Goal: Check status: Check status

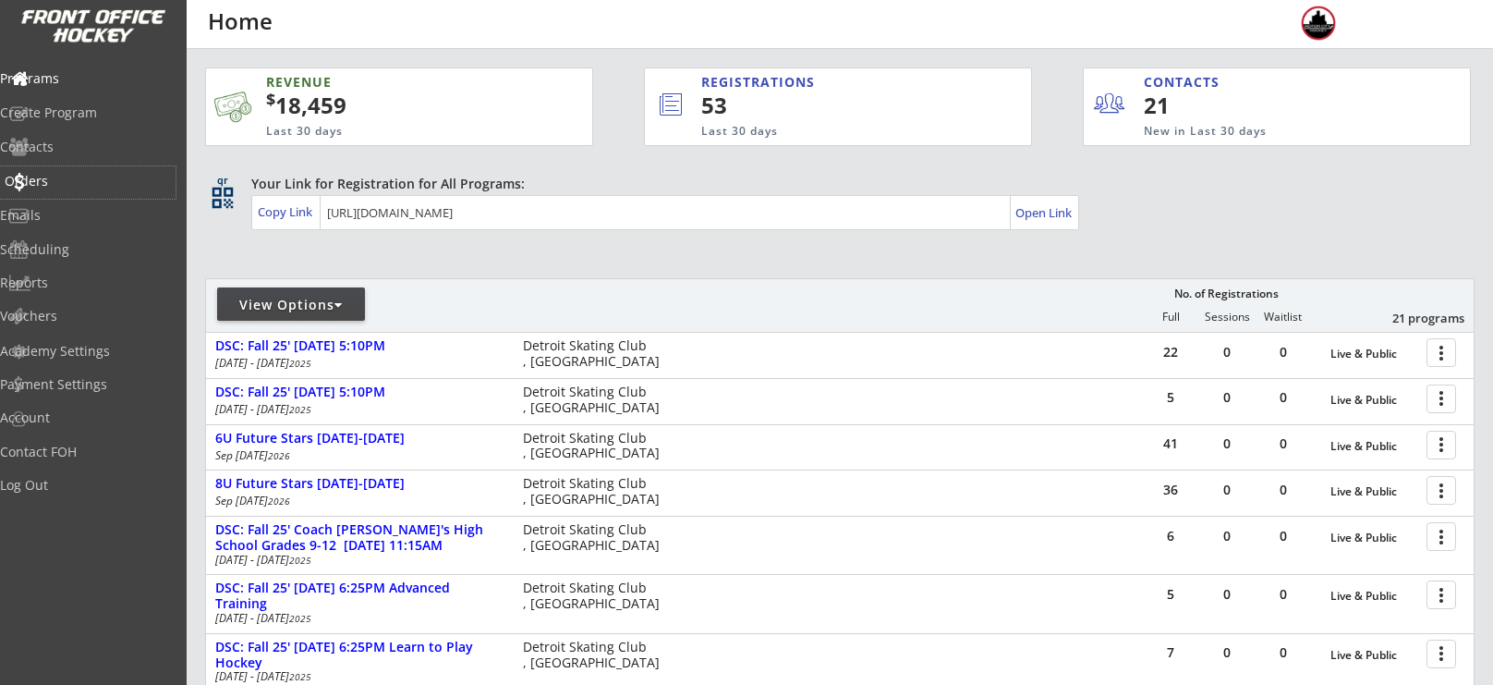
click at [72, 176] on div "Orders" at bounding box center [88, 181] width 166 height 13
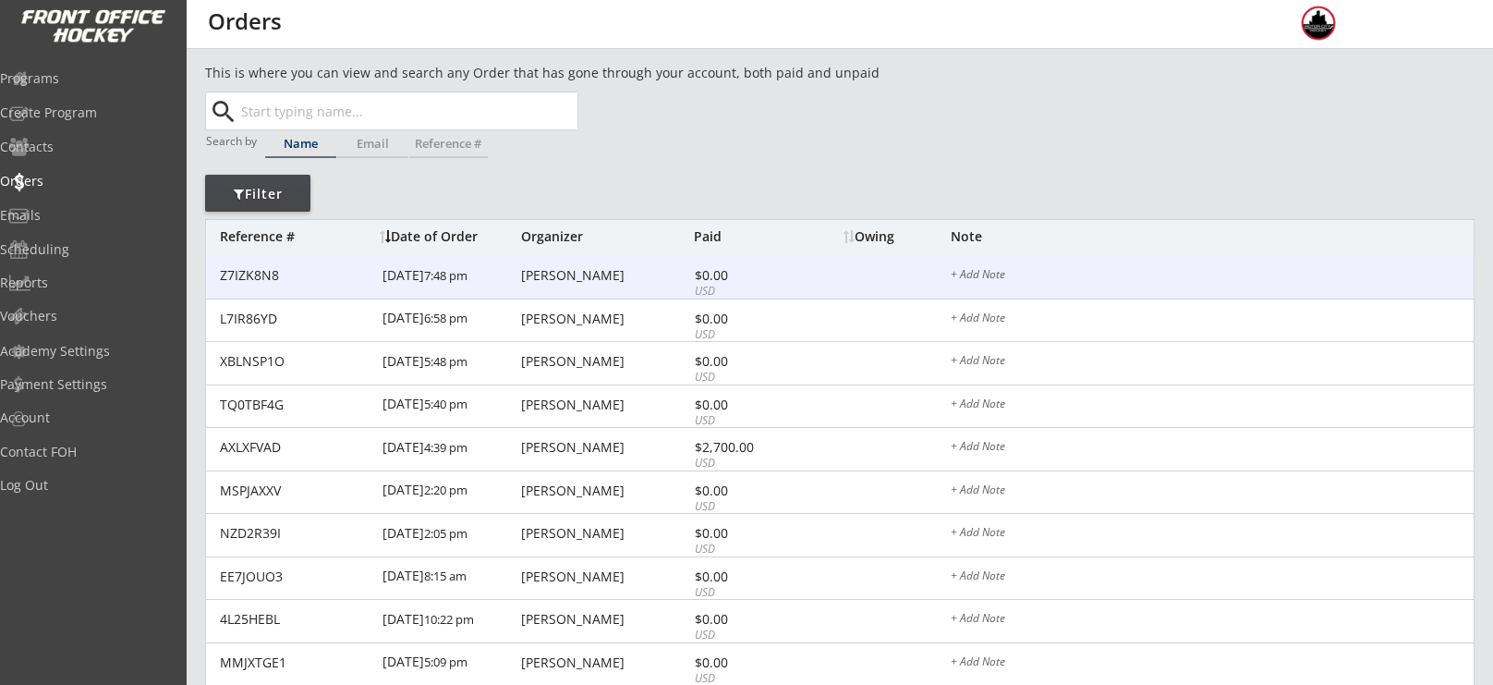
click at [573, 277] on div "[PERSON_NAME]" at bounding box center [605, 275] width 168 height 13
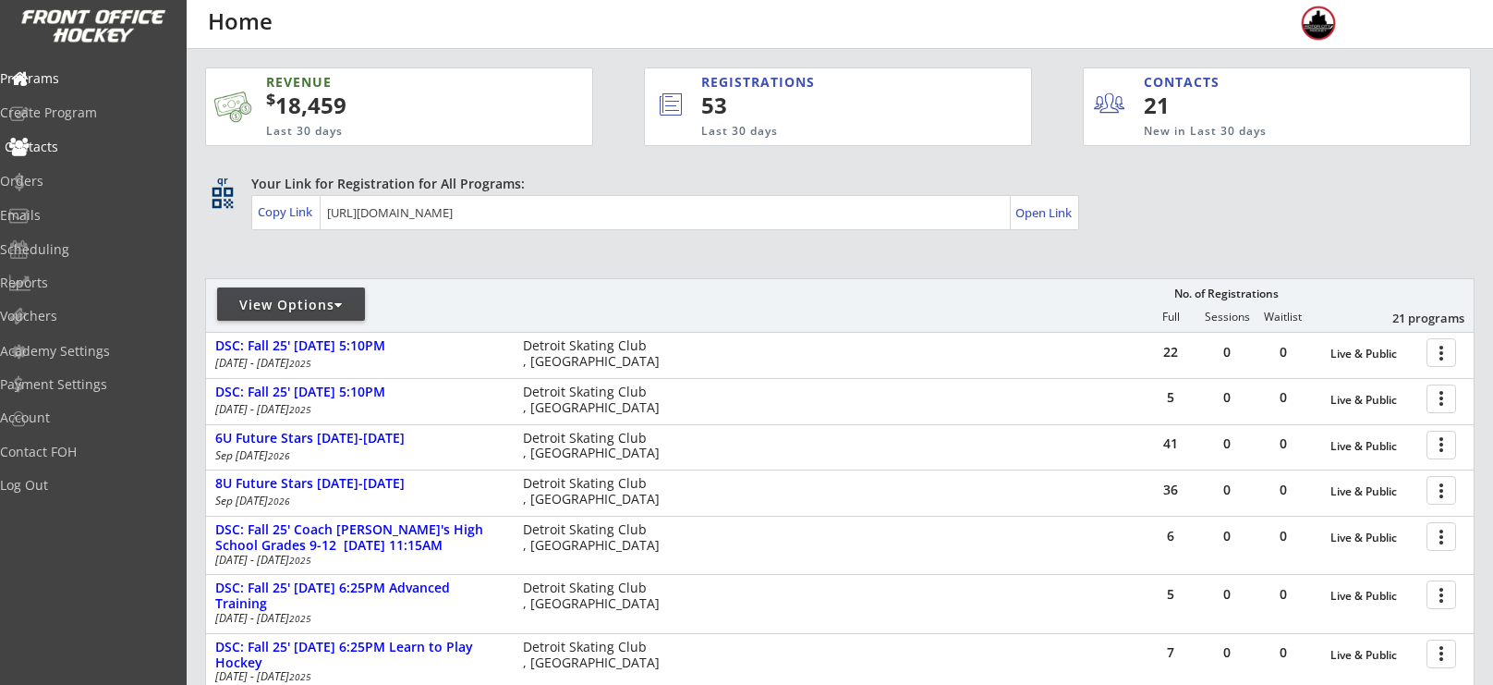
click at [74, 159] on div "Contacts" at bounding box center [88, 148] width 176 height 32
select select ""Players""
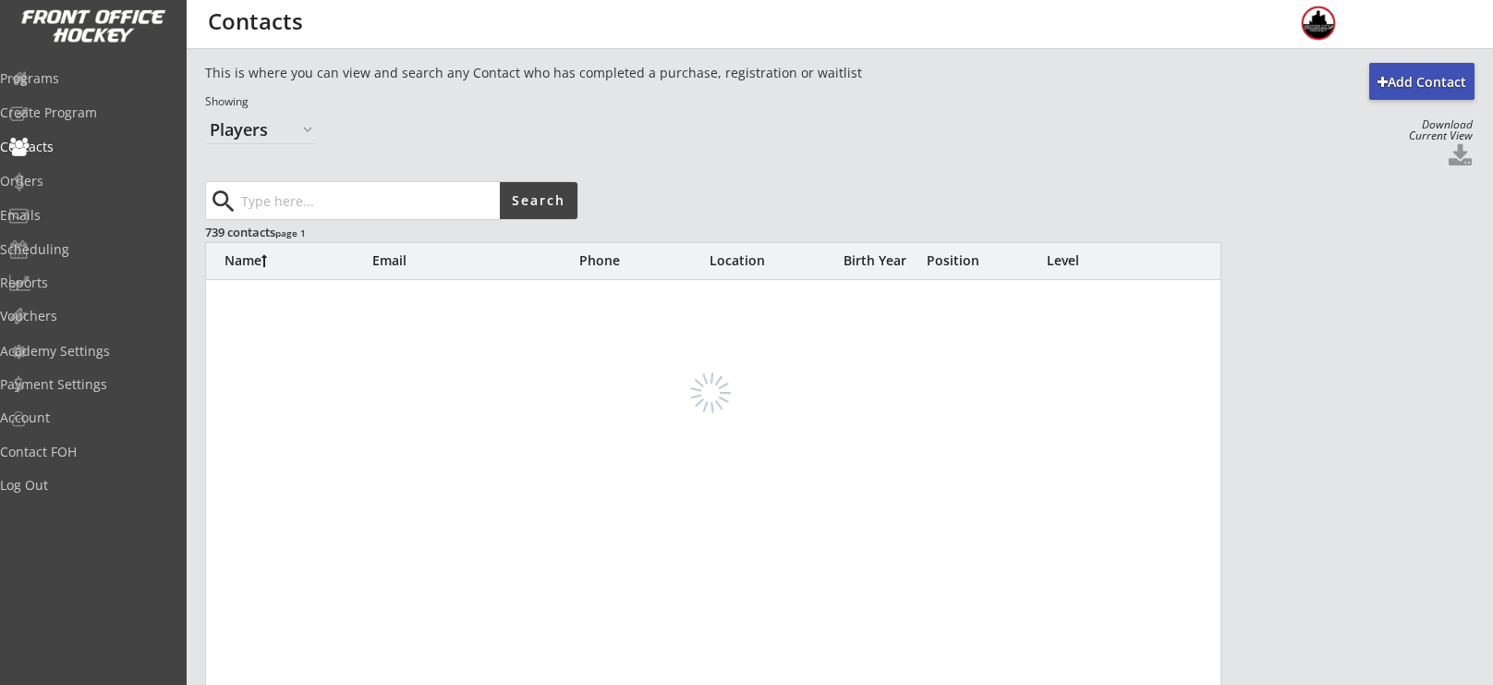
click at [379, 210] on input "input" at bounding box center [368, 200] width 262 height 37
click at [366, 197] on input "input" at bounding box center [368, 200] width 262 height 37
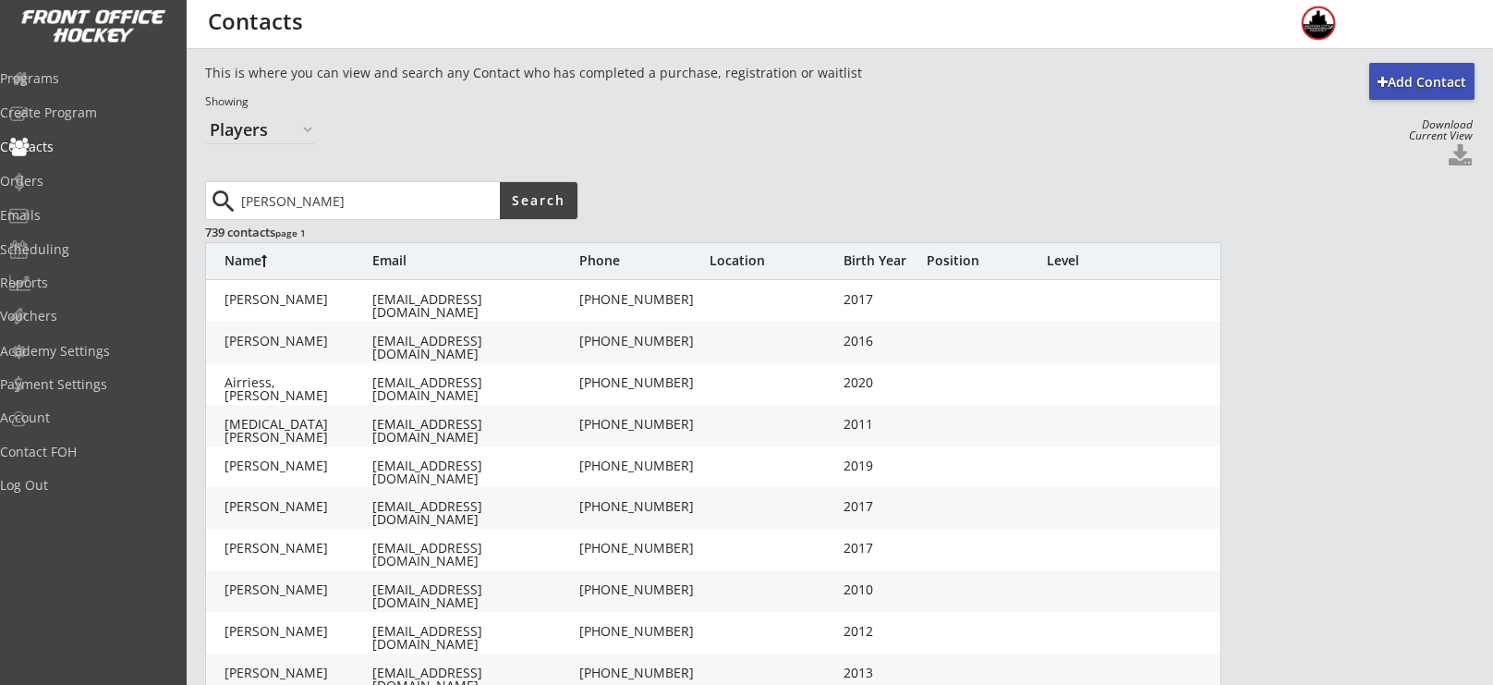
type input "[PERSON_NAME]"
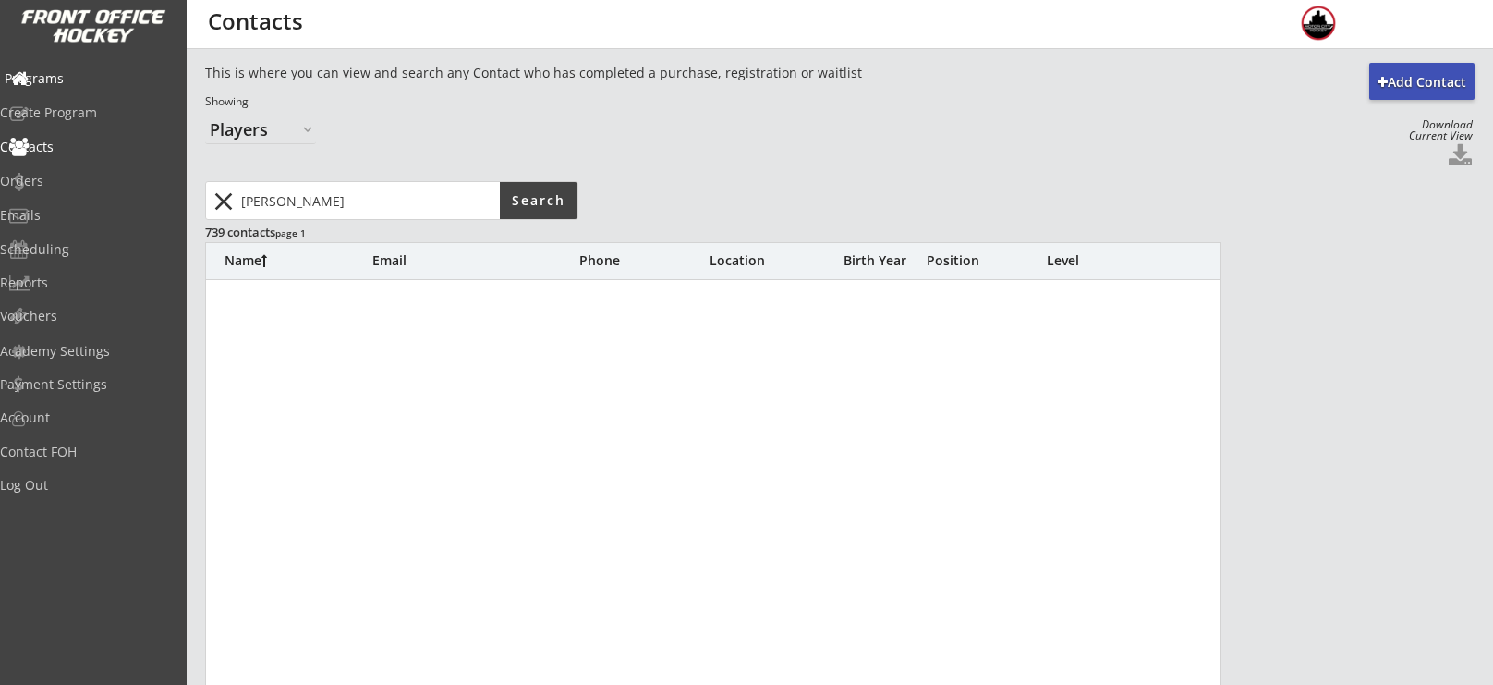
click at [42, 75] on div "Programs" at bounding box center [88, 78] width 166 height 13
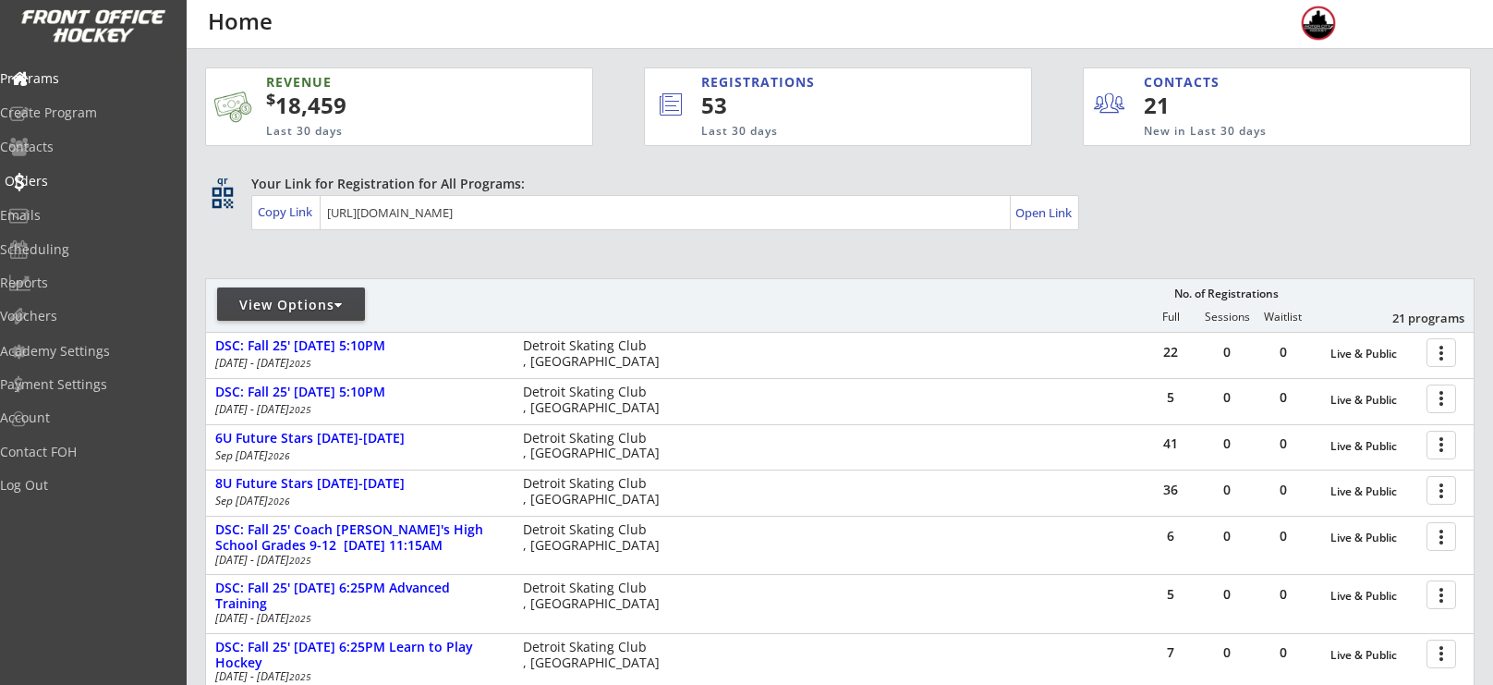
click at [76, 183] on div "Orders" at bounding box center [88, 181] width 166 height 13
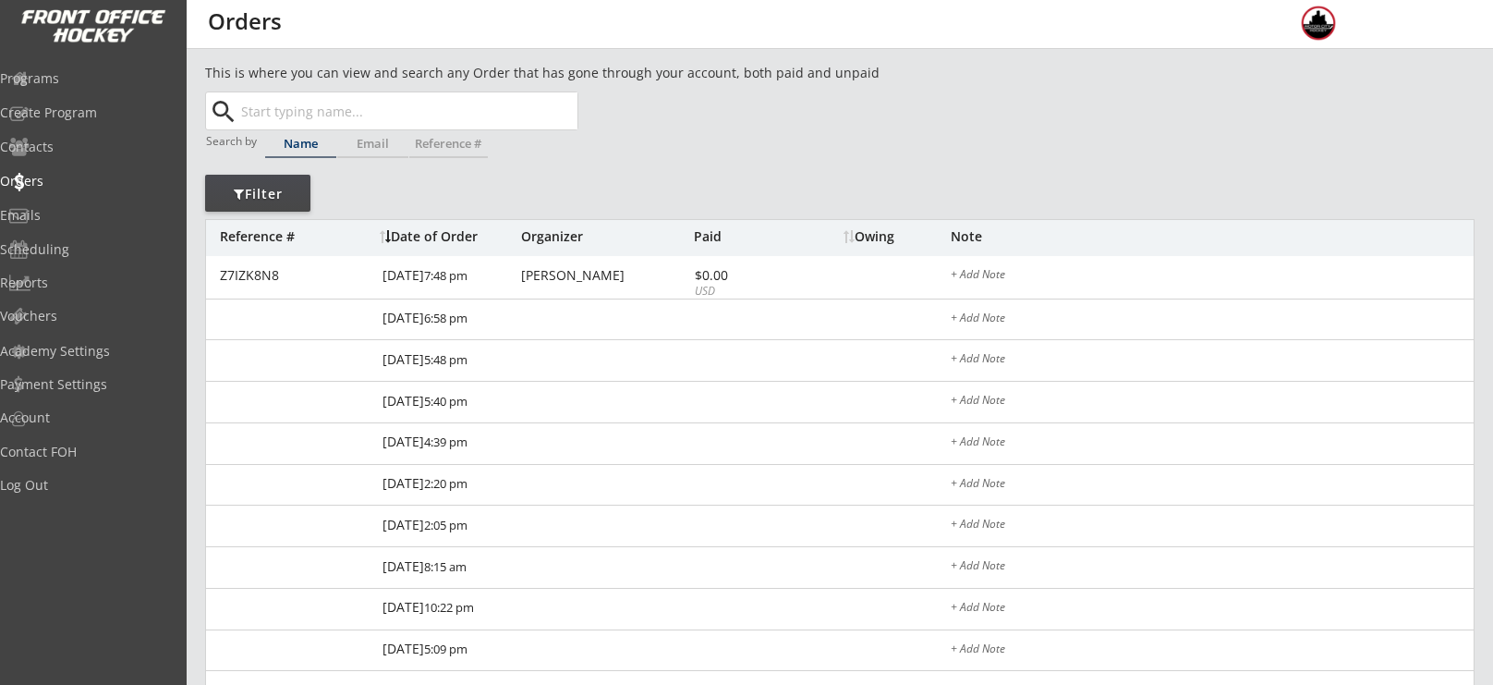
click at [494, 110] on input "text" at bounding box center [407, 110] width 340 height 37
